Goal: Information Seeking & Learning: Learn about a topic

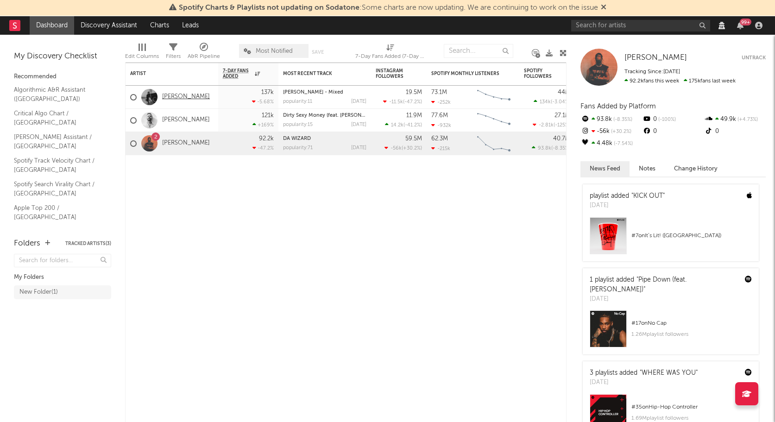
click at [179, 97] on link "[PERSON_NAME]" at bounding box center [186, 97] width 48 height 8
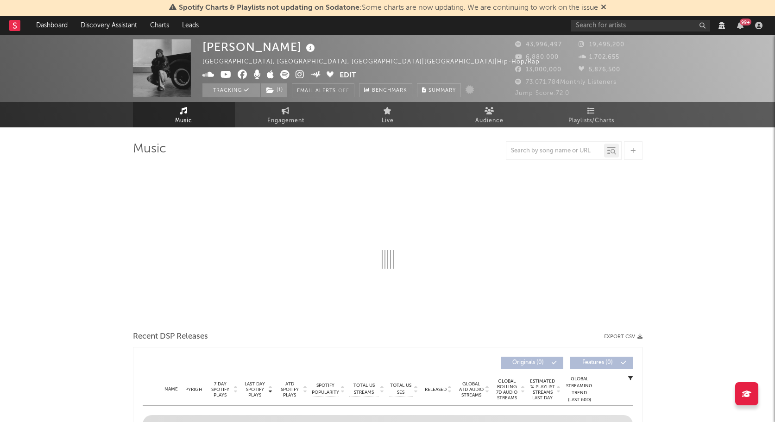
select select "View all"
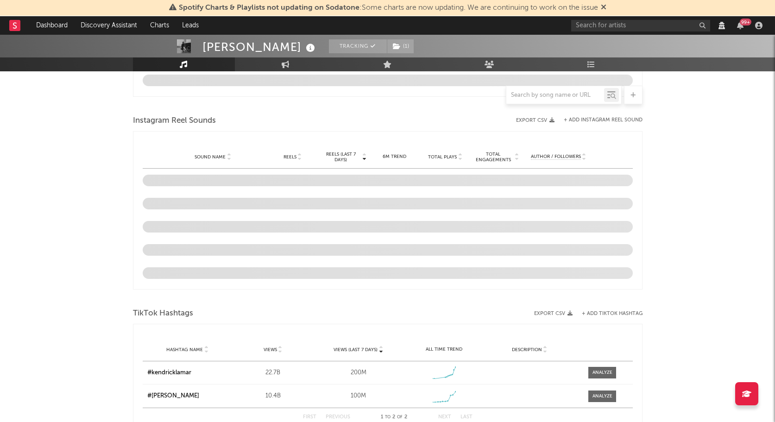
scroll to position [760, 0]
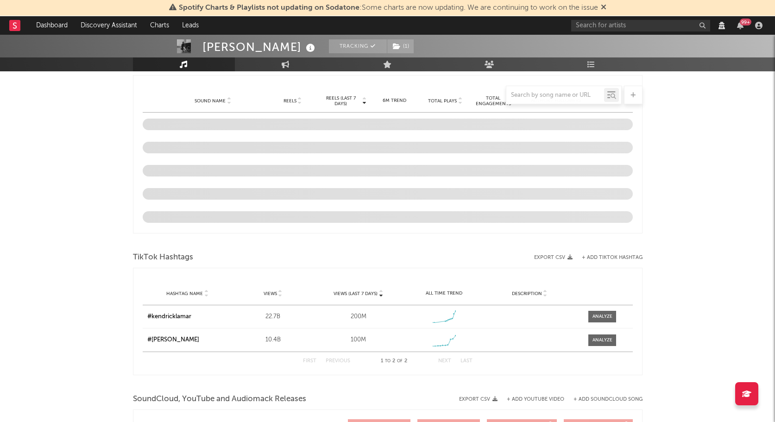
select select "View all"
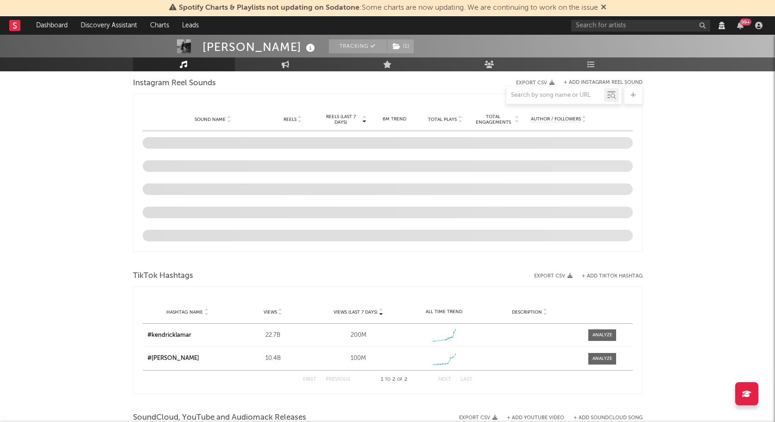
scroll to position [779, 0]
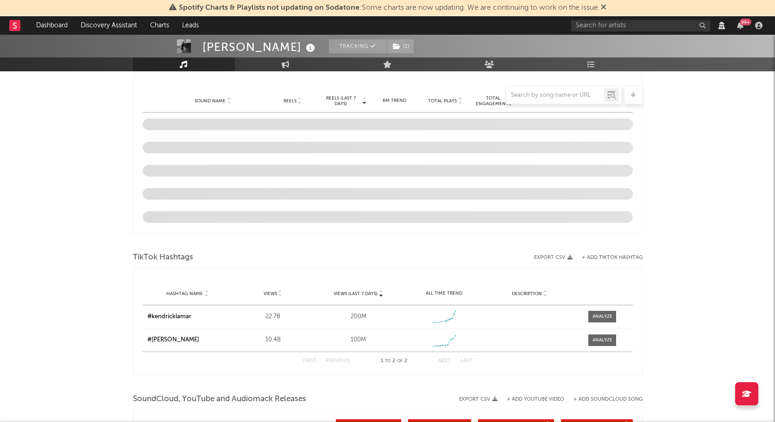
scroll to position [779, 0]
select select "View all"
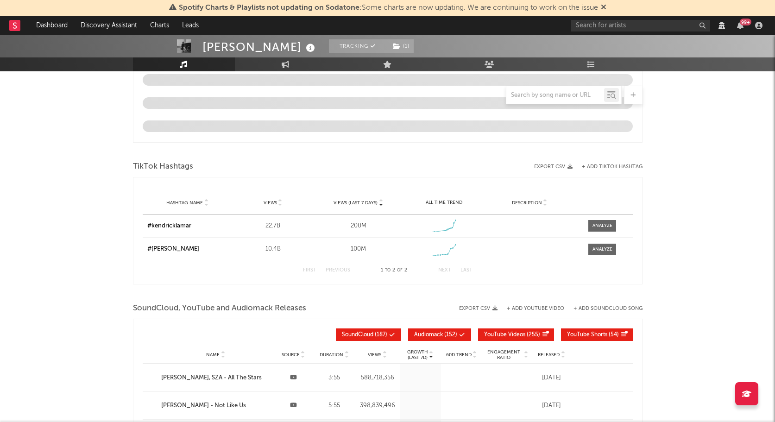
select select "6m"
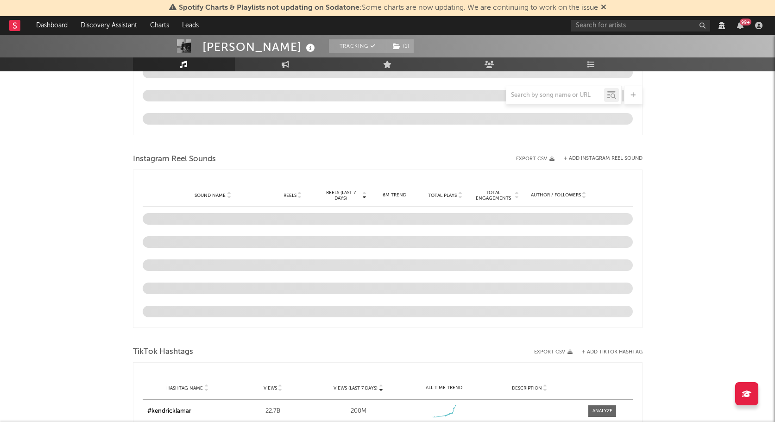
scroll to position [873, 0]
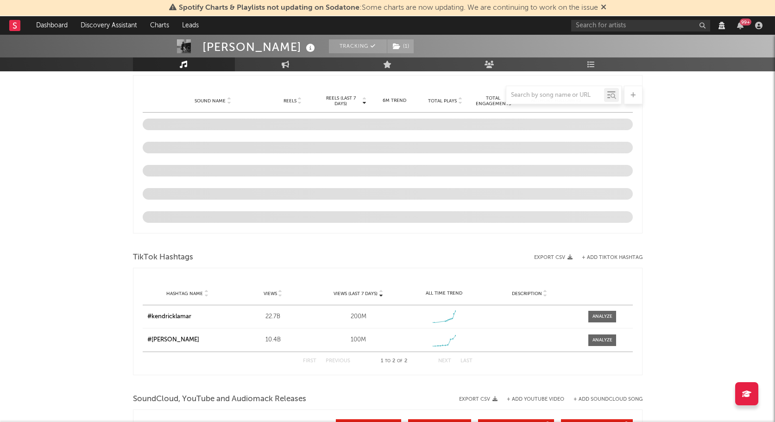
select select "View all"
select select "6m"
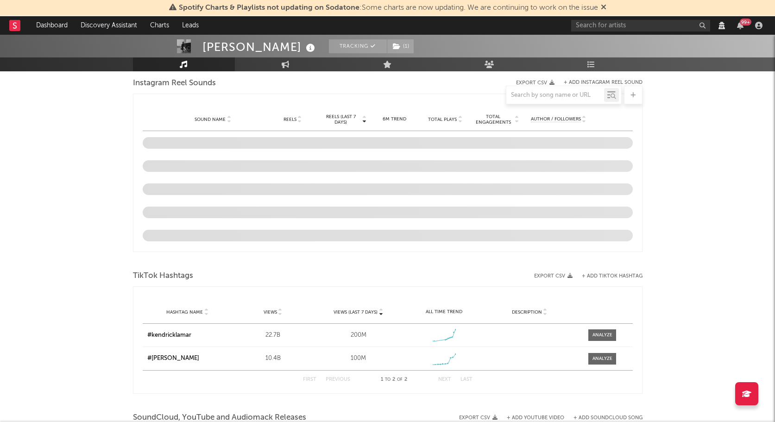
select select "View all"
select select "6m"
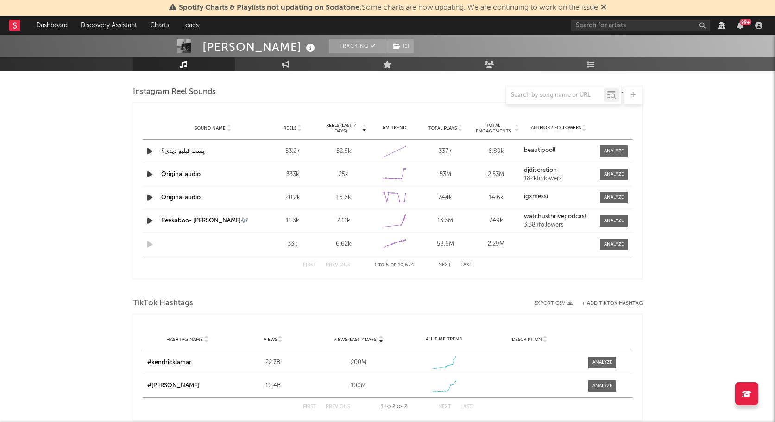
scroll to position [869, 0]
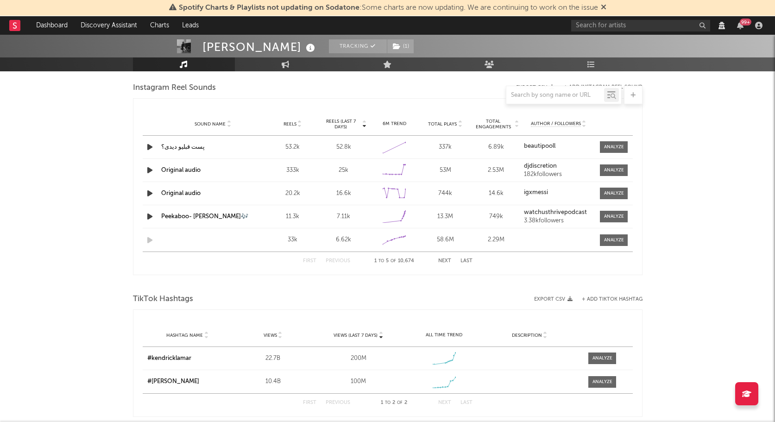
click at [567, 151] on div "beautipooll" at bounding box center [558, 147] width 69 height 8
click at [567, 150] on div "beautipooll" at bounding box center [558, 147] width 69 height 8
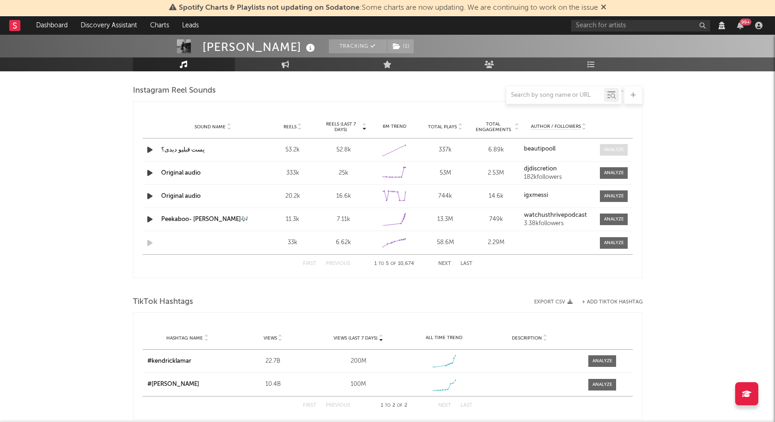
click at [611, 146] on span at bounding box center [614, 150] width 28 height 12
select select "View all"
select select "6m"
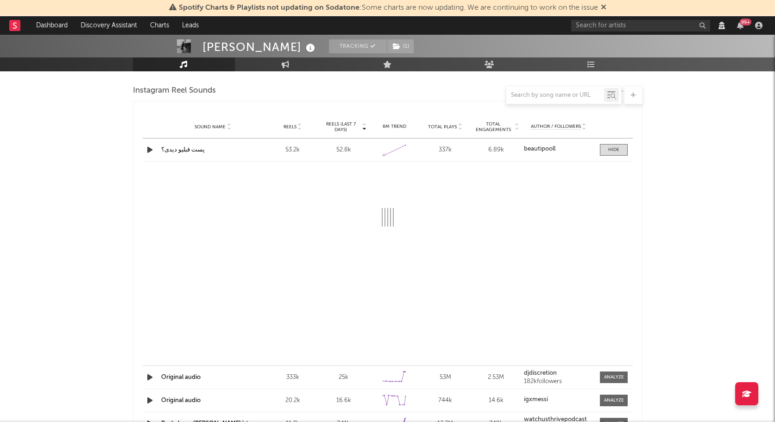
select select "View all"
select select "6m"
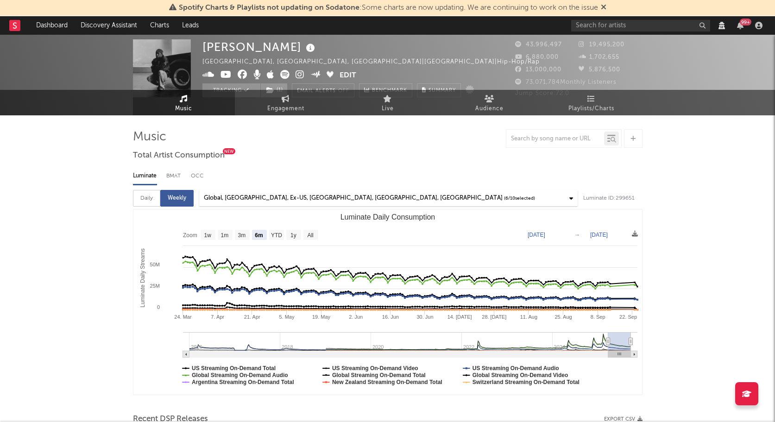
scroll to position [0, 0]
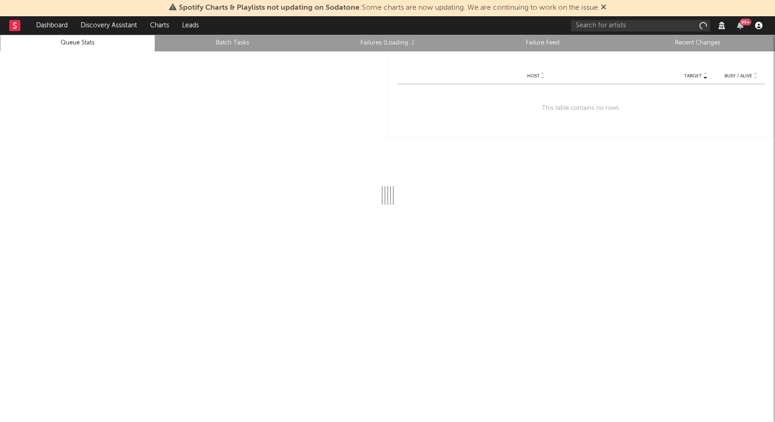
click at [760, 23] on icon "button" at bounding box center [758, 25] width 7 height 7
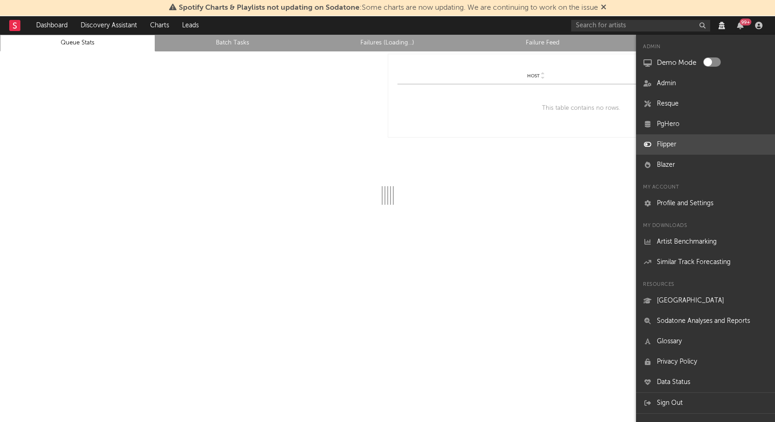
click at [673, 146] on link "Flipper" at bounding box center [705, 144] width 139 height 20
